Goal: Transaction & Acquisition: Purchase product/service

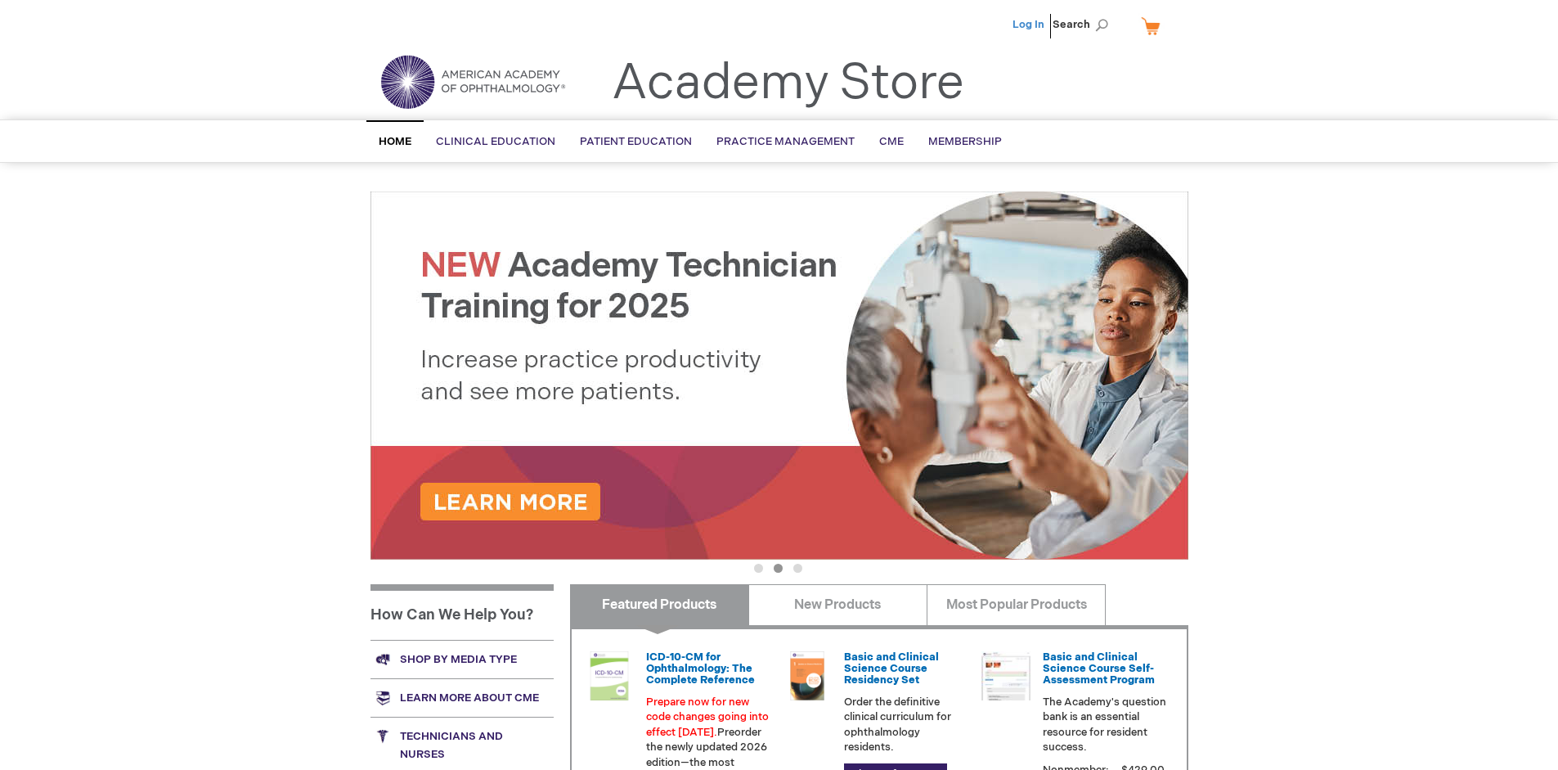
click at [1030, 25] on link "Log In" at bounding box center [1029, 24] width 32 height 13
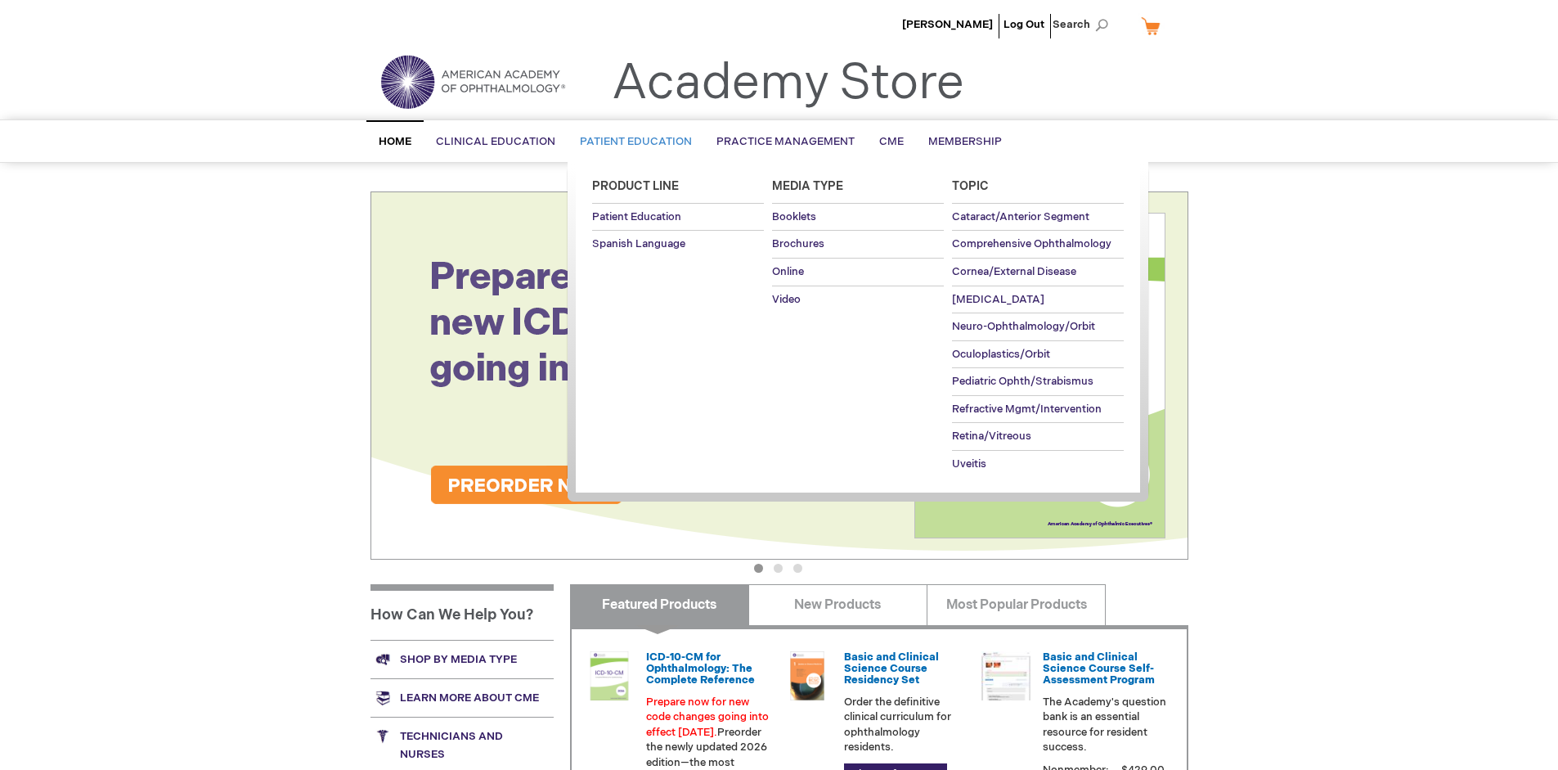
click at [631, 141] on span "Patient Education" at bounding box center [636, 141] width 112 height 13
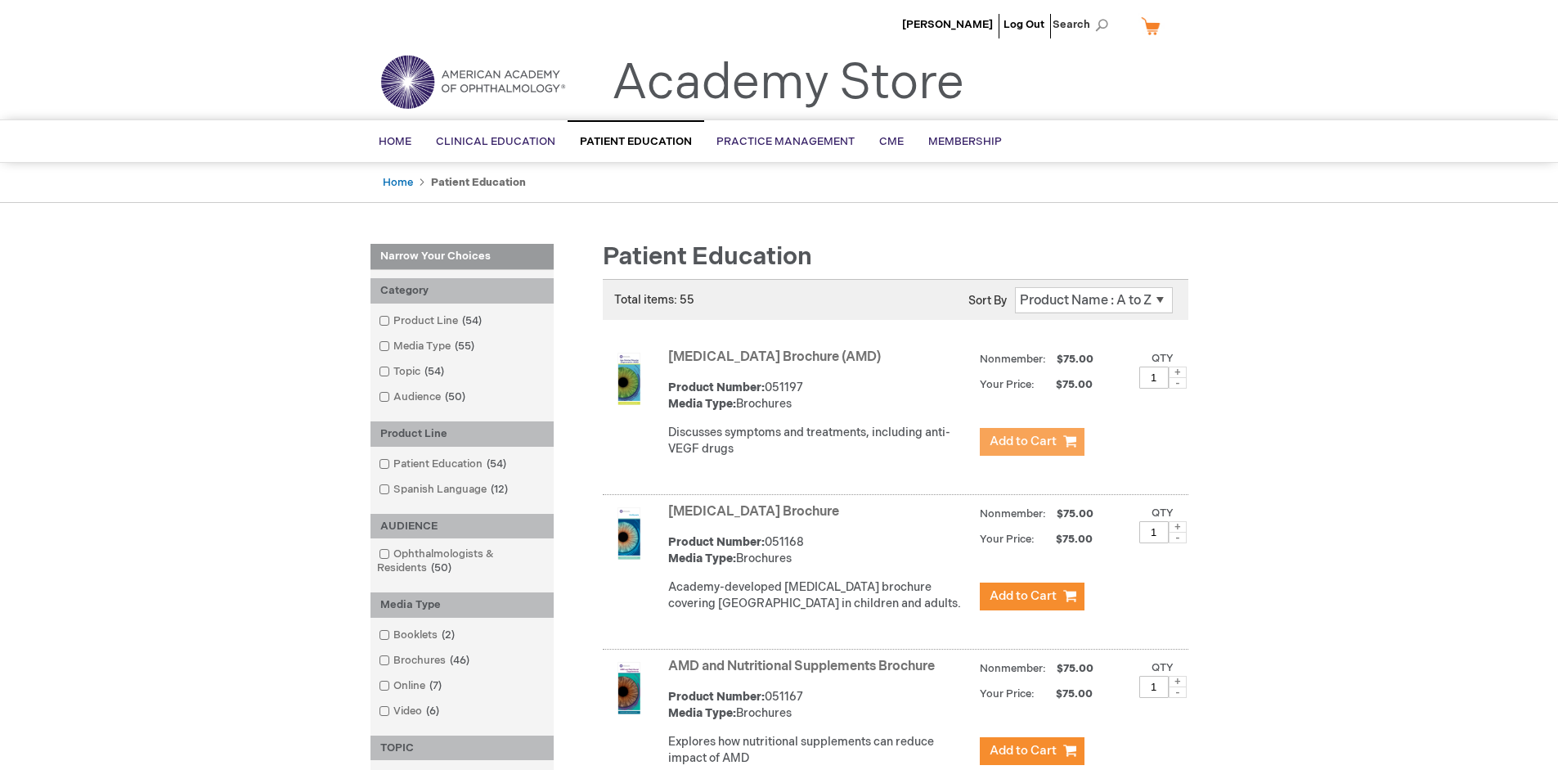
click at [1031, 442] on span "Add to Cart" at bounding box center [1023, 441] width 67 height 16
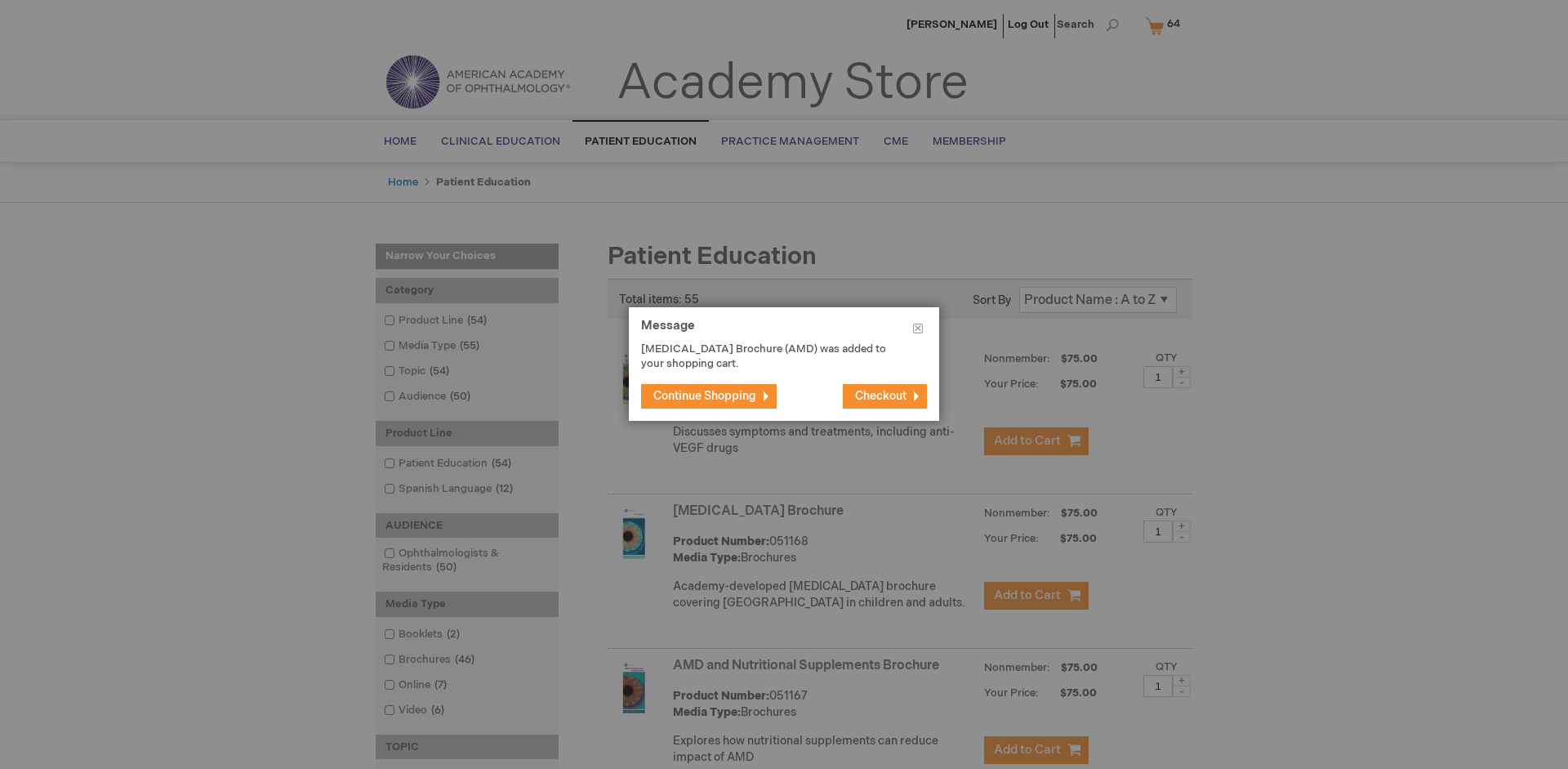
click at [705, 395] on span "Continue Shopping" at bounding box center [704, 395] width 103 height 14
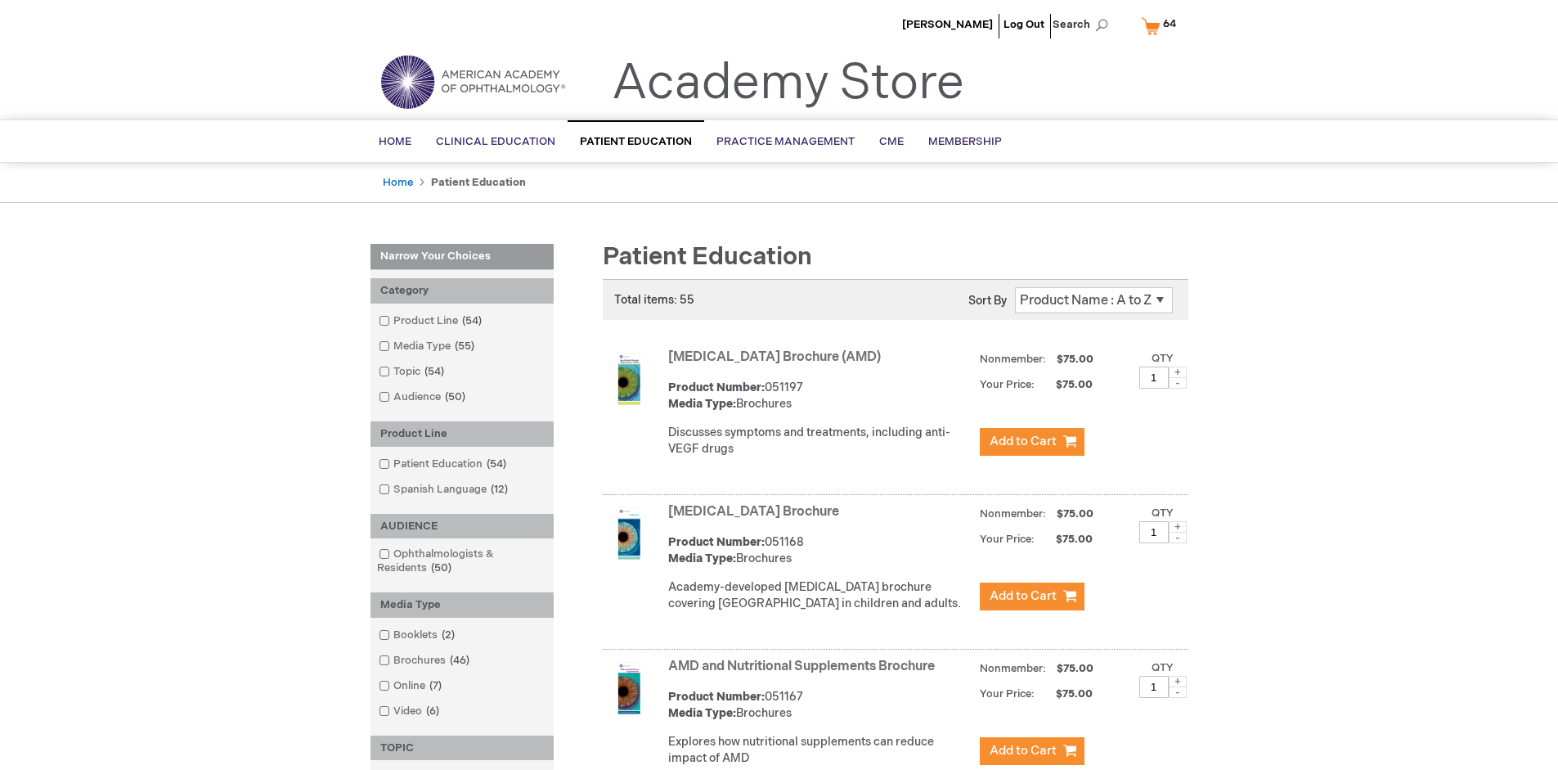
click at [805, 674] on link "AMD and Nutritional Supplements Brochure" at bounding box center [801, 666] width 267 height 16
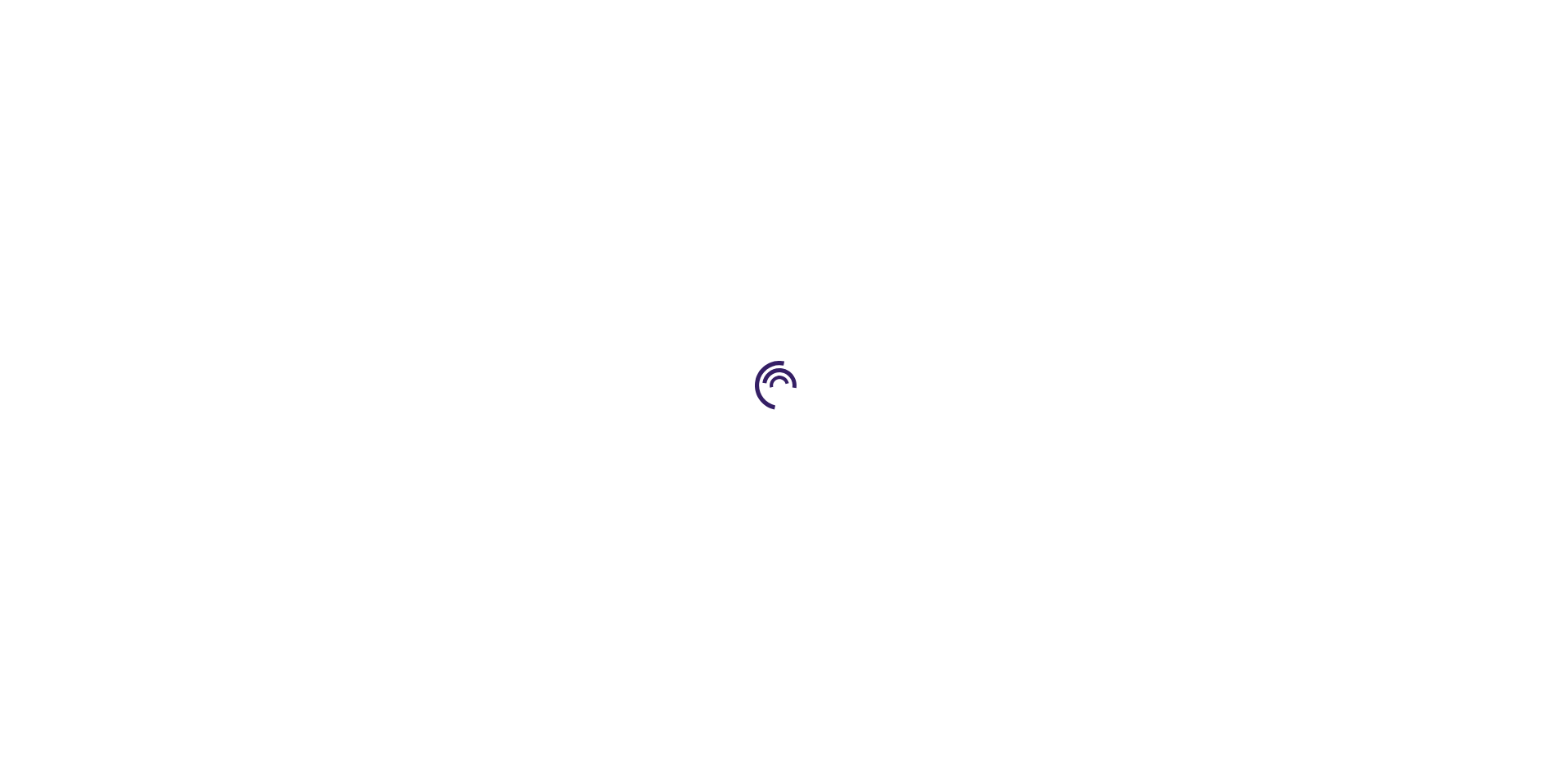
type input "1"
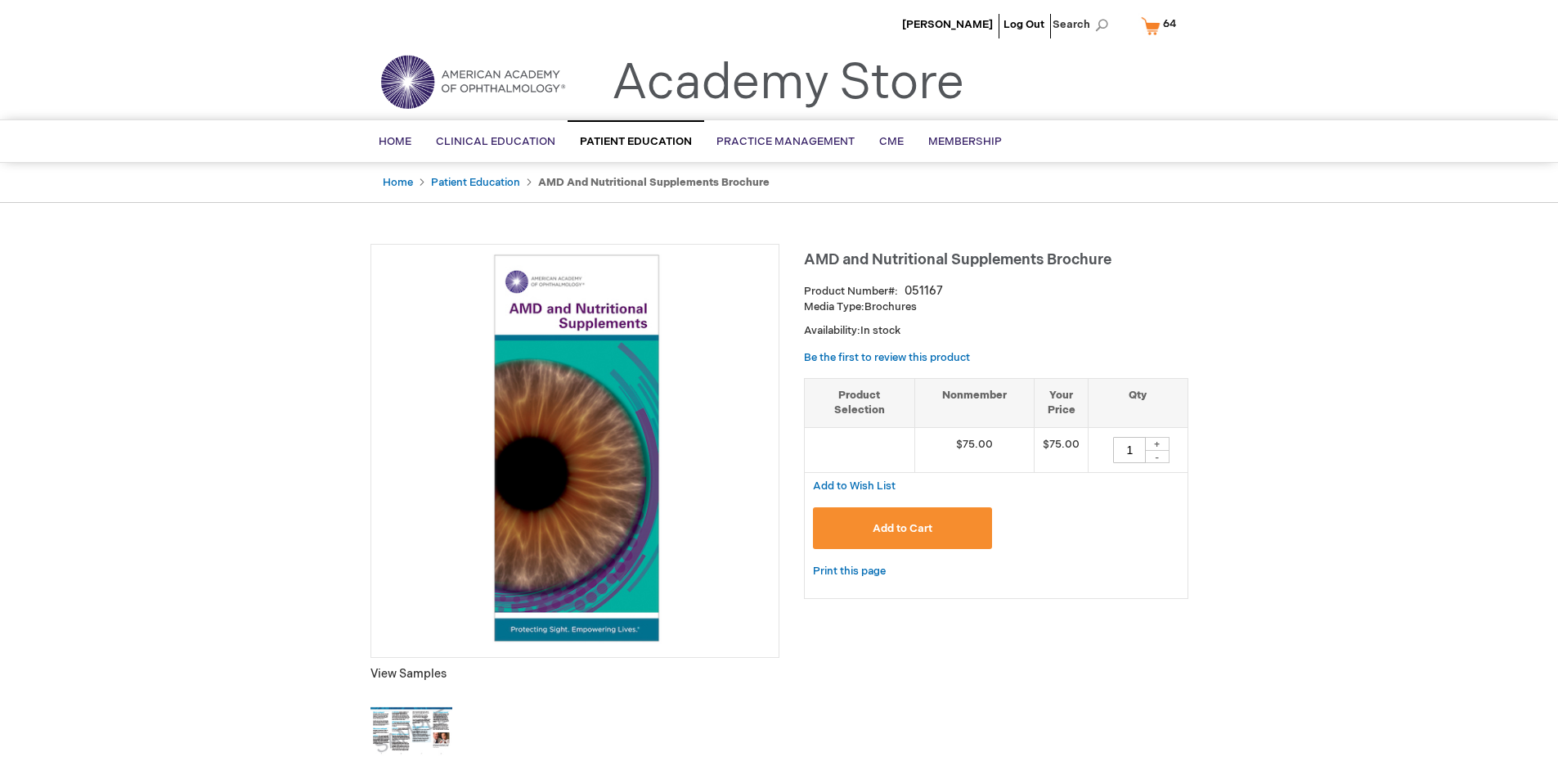
click at [902, 528] on span "Add to Cart" at bounding box center [903, 528] width 60 height 13
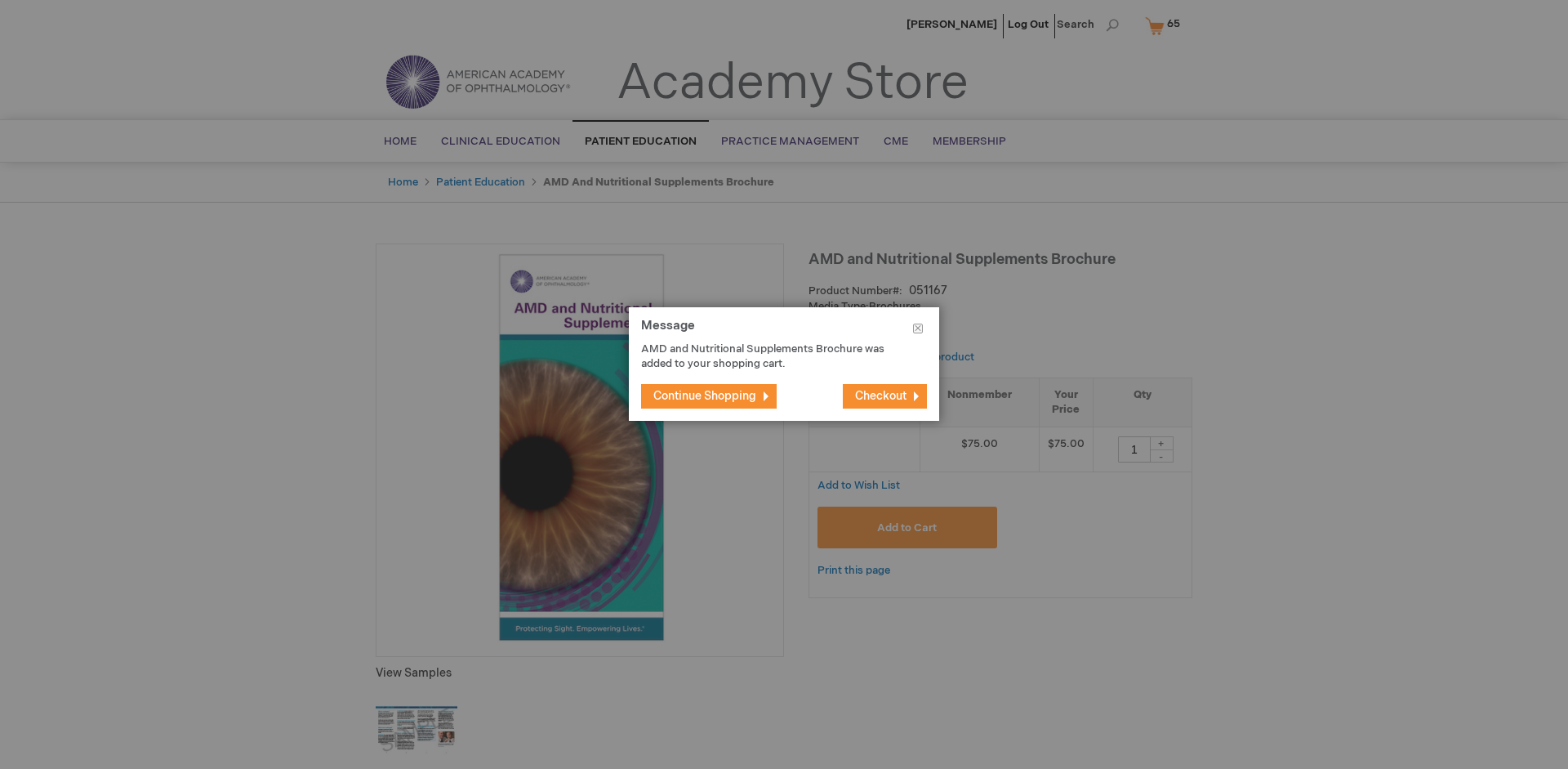
click at [705, 395] on span "Continue Shopping" at bounding box center [704, 395] width 103 height 14
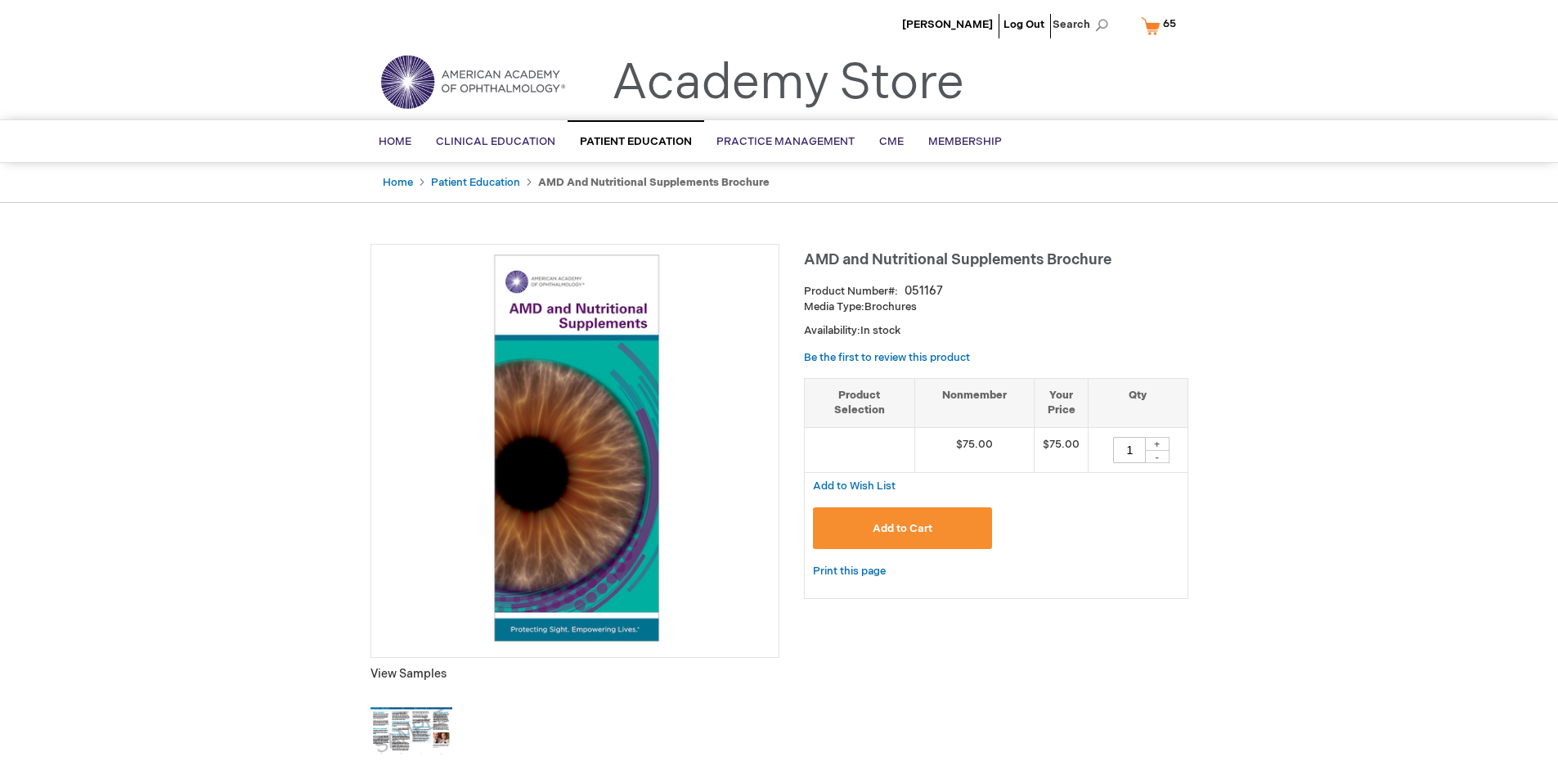
click at [1161, 25] on span "65 65 items" at bounding box center [1170, 24] width 18 height 20
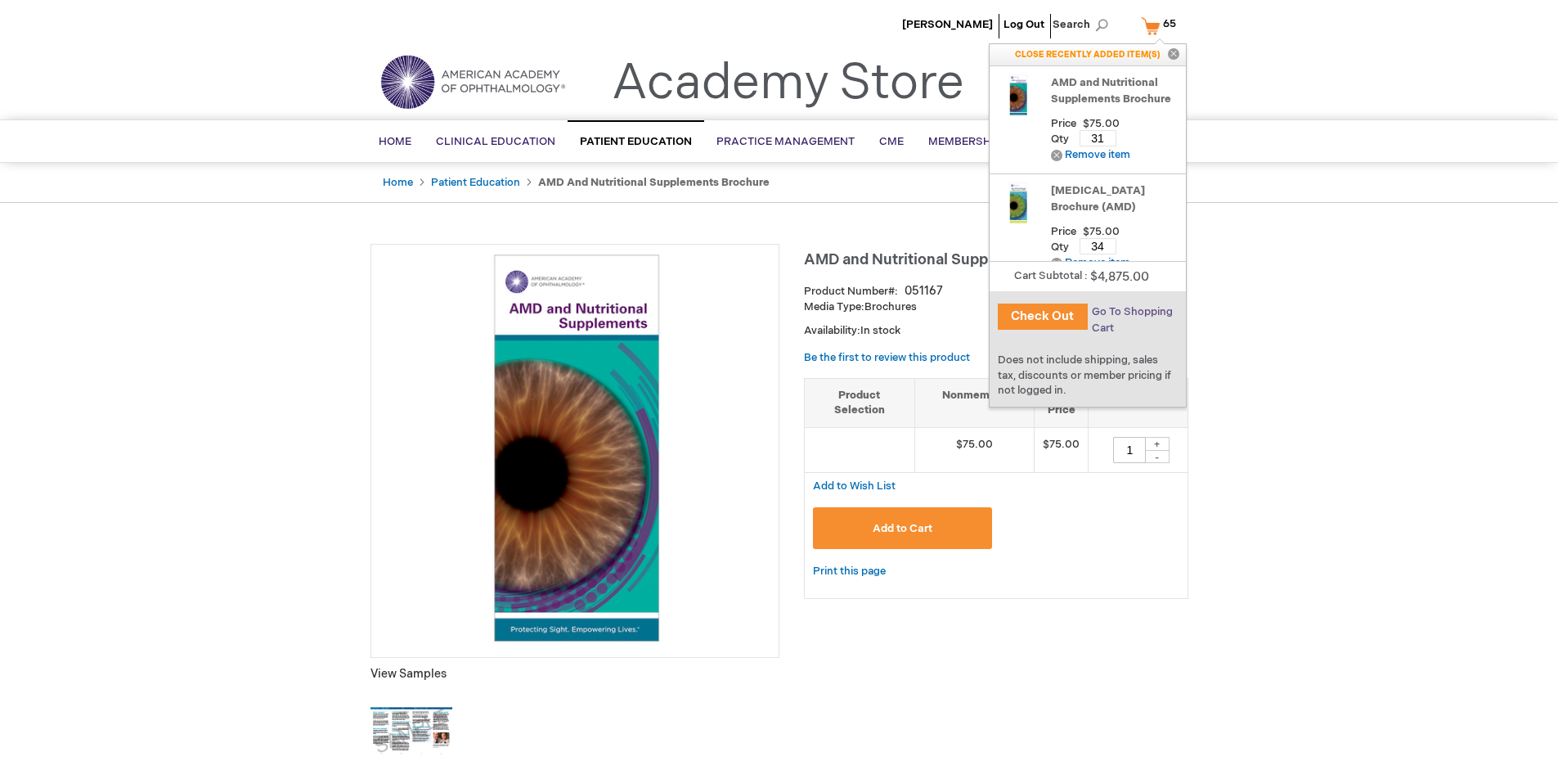
click at [1131, 312] on span "Go To Shopping Cart" at bounding box center [1132, 319] width 81 height 29
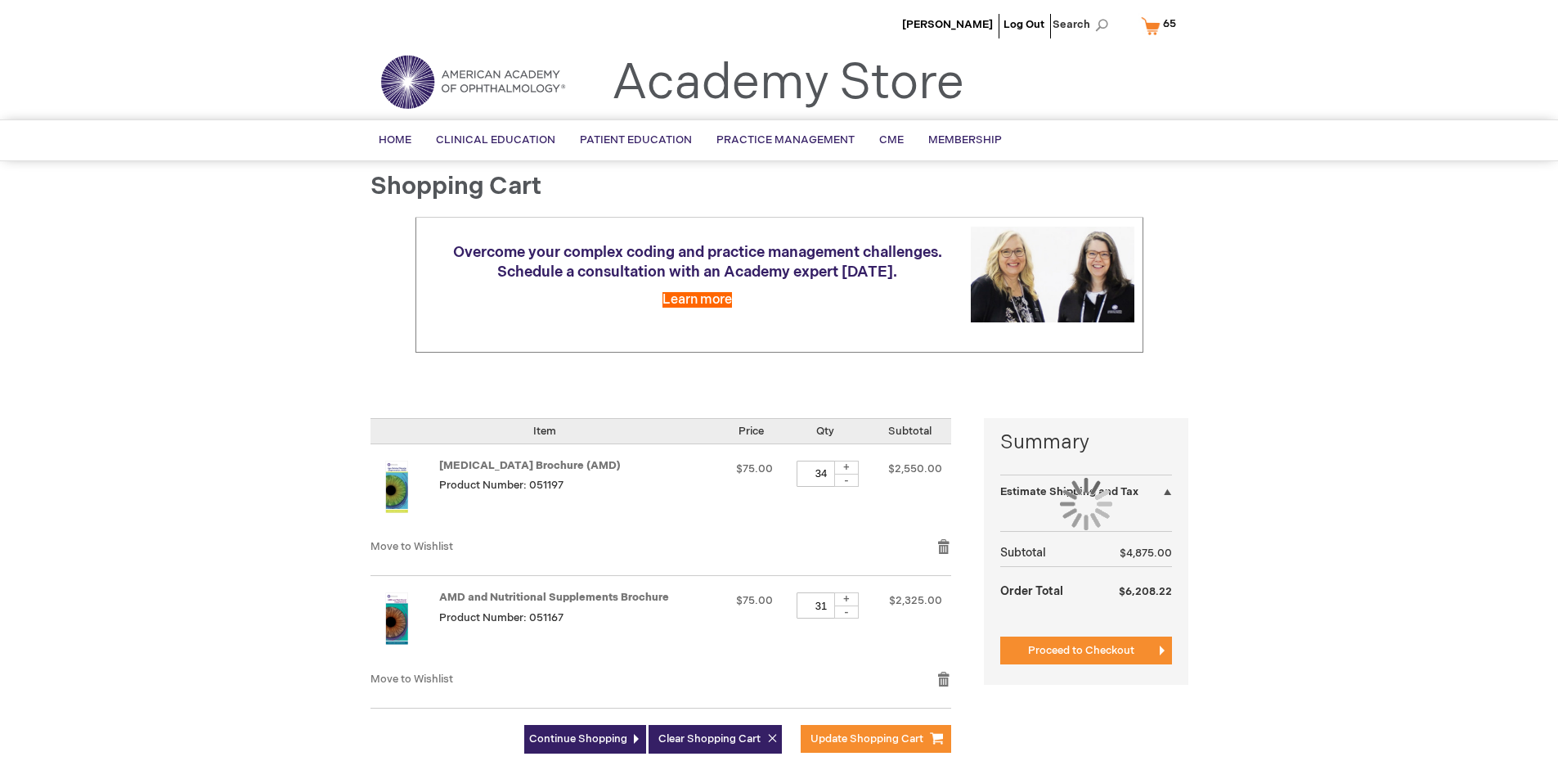
select select "US"
select select "41"
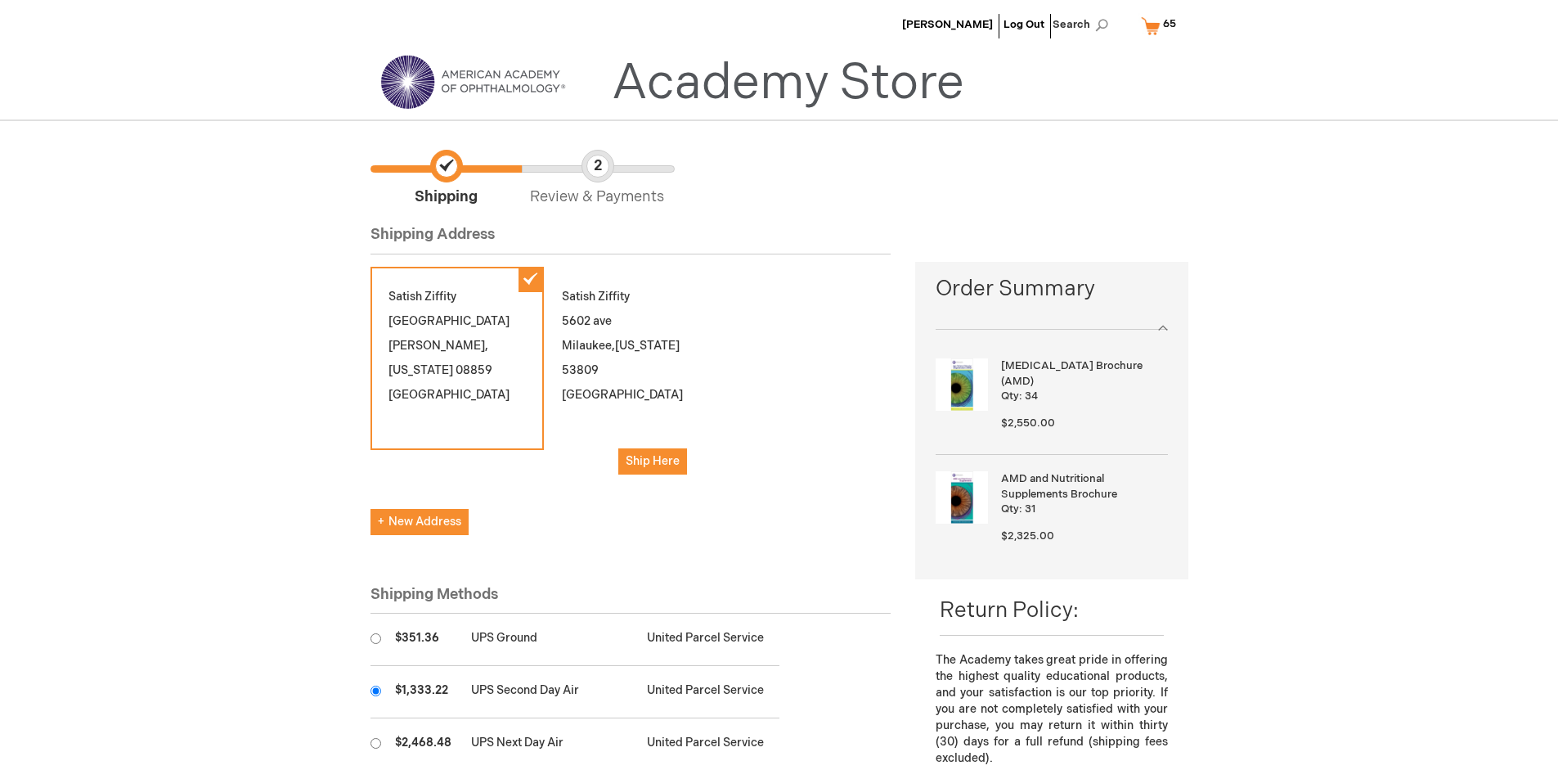
click at [375, 690] on input "radio" at bounding box center [376, 690] width 11 height 11
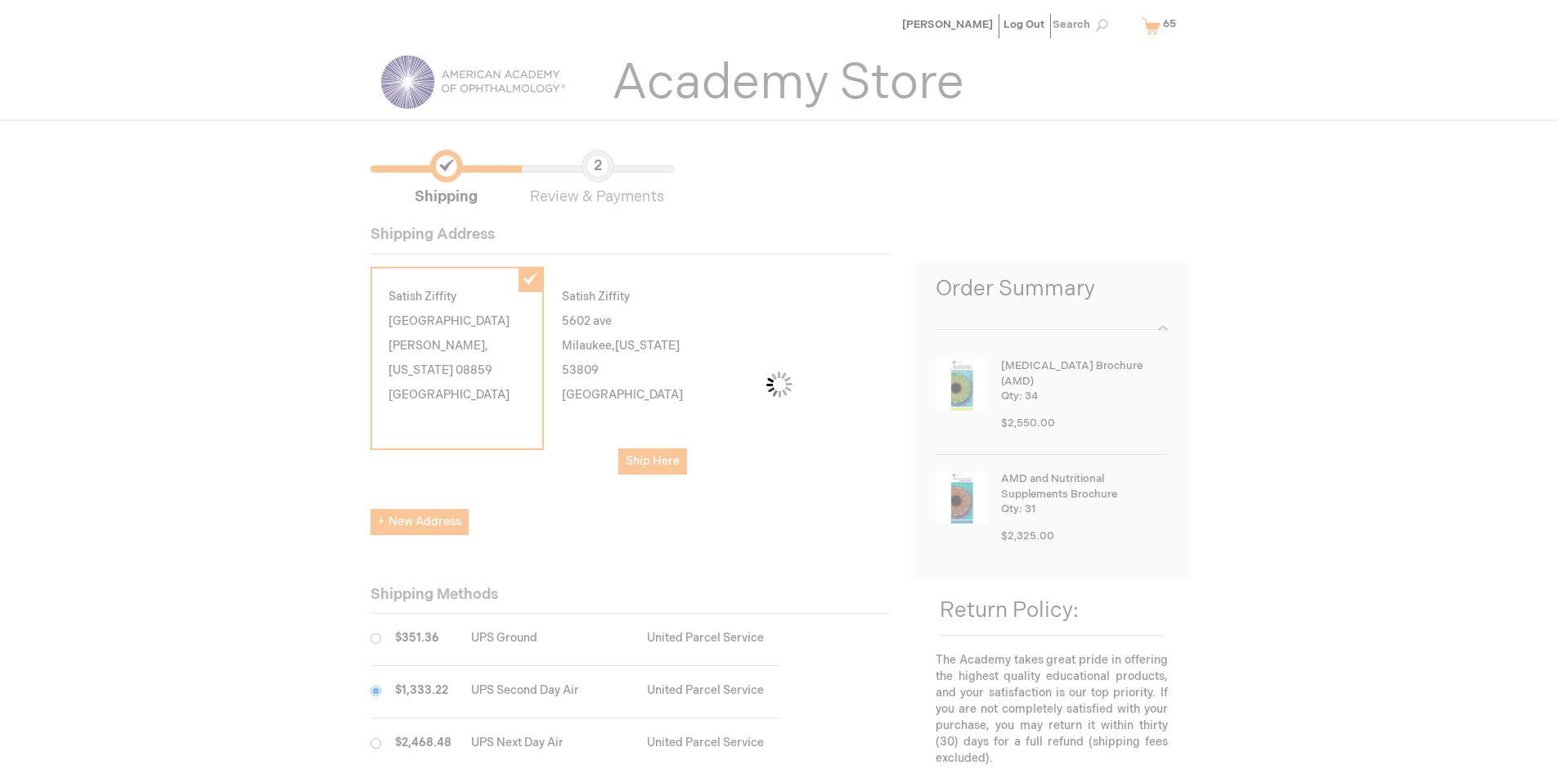
scroll to position [82, 0]
